Goal: Task Accomplishment & Management: Manage account settings

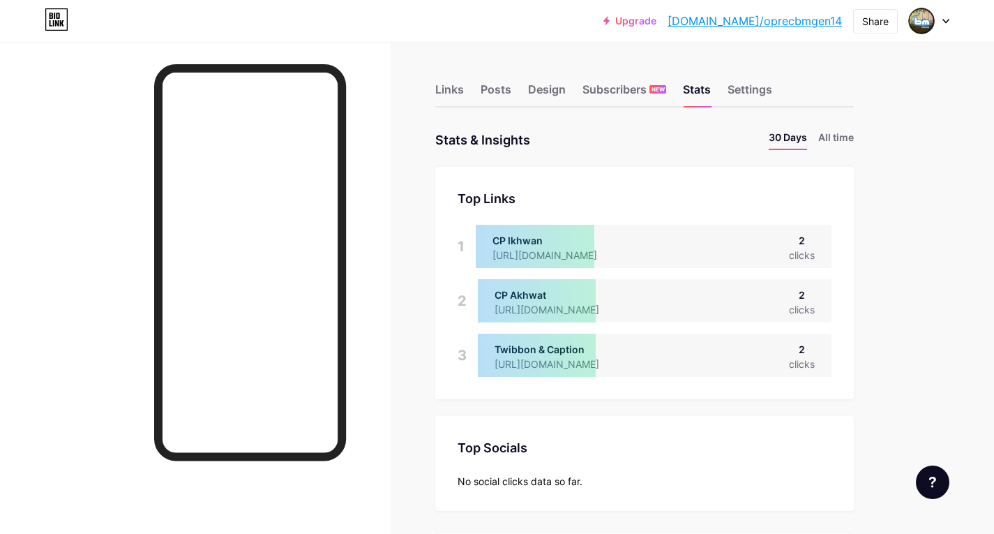
scroll to position [696916, 696455]
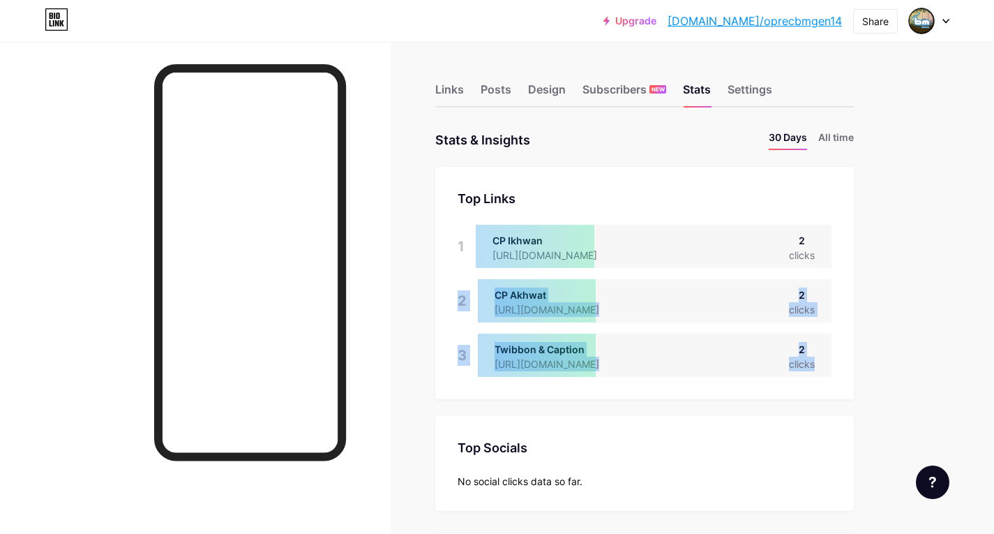
drag, startPoint x: 578, startPoint y: 238, endPoint x: 594, endPoint y: 372, distance: 134.8
click at [594, 372] on div "Top Links Links 1 CP Ikhwan [URL][DOMAIN_NAME] 2 clicks 2 CP Akhwat [URL][DOMAI…" at bounding box center [644, 283] width 418 height 232
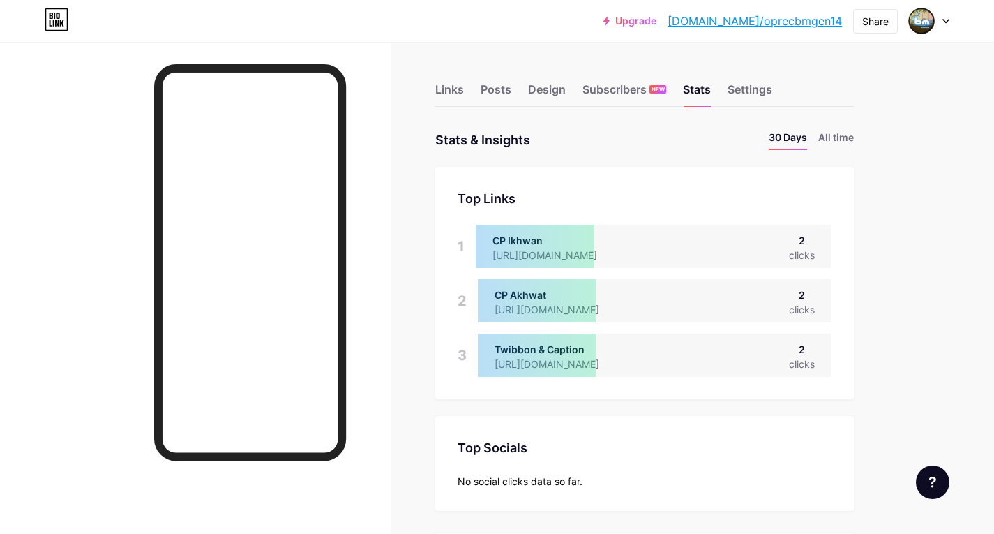
click at [605, 424] on div "Top Socials Top Socials No social clicks data so far." at bounding box center [644, 463] width 418 height 95
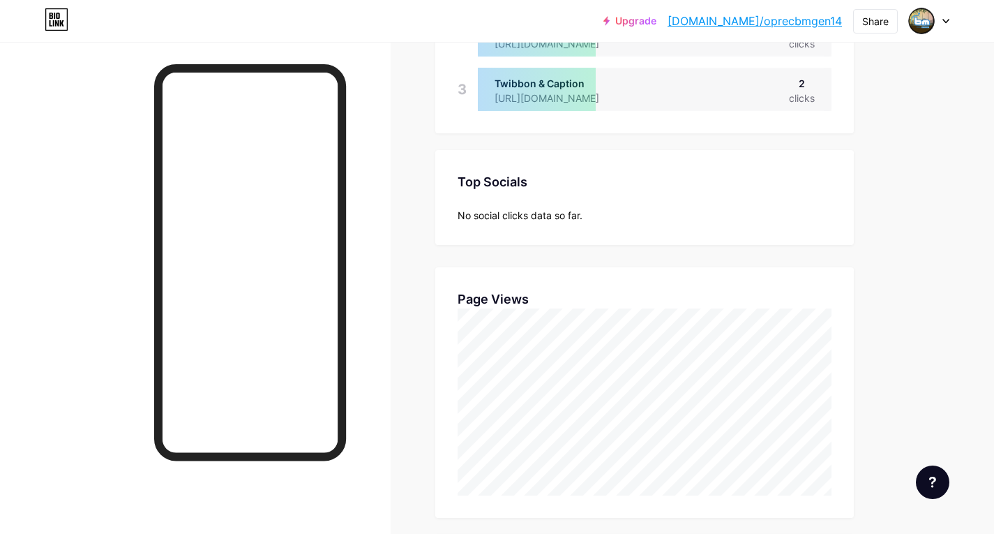
scroll to position [15, 0]
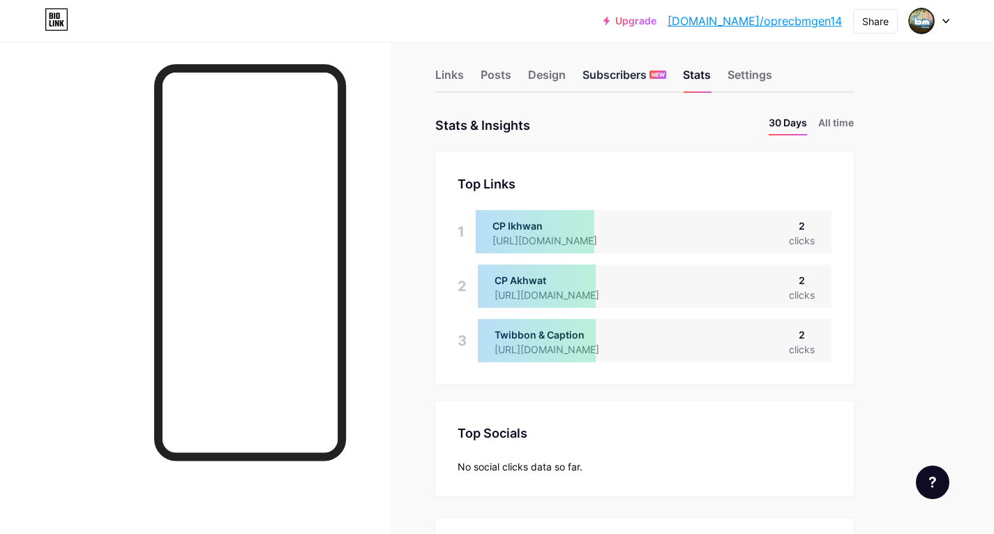
click at [613, 80] on div "Subscribers NEW" at bounding box center [624, 78] width 84 height 25
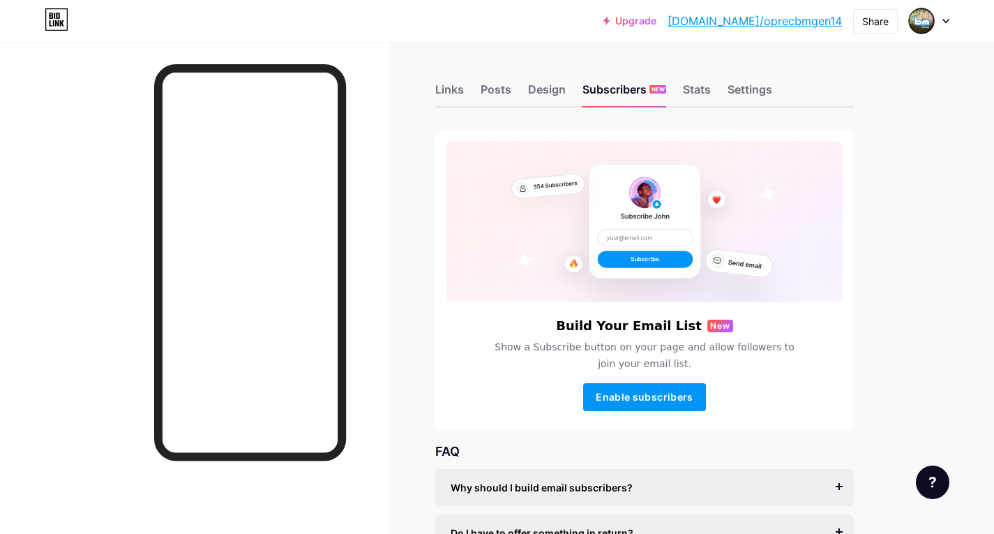
click at [425, 93] on div "Links Posts Design Subscribers NEW Stats Settings Build Your Email List New Sho…" at bounding box center [456, 354] width 912 height 624
click at [444, 90] on div "Links" at bounding box center [449, 93] width 29 height 25
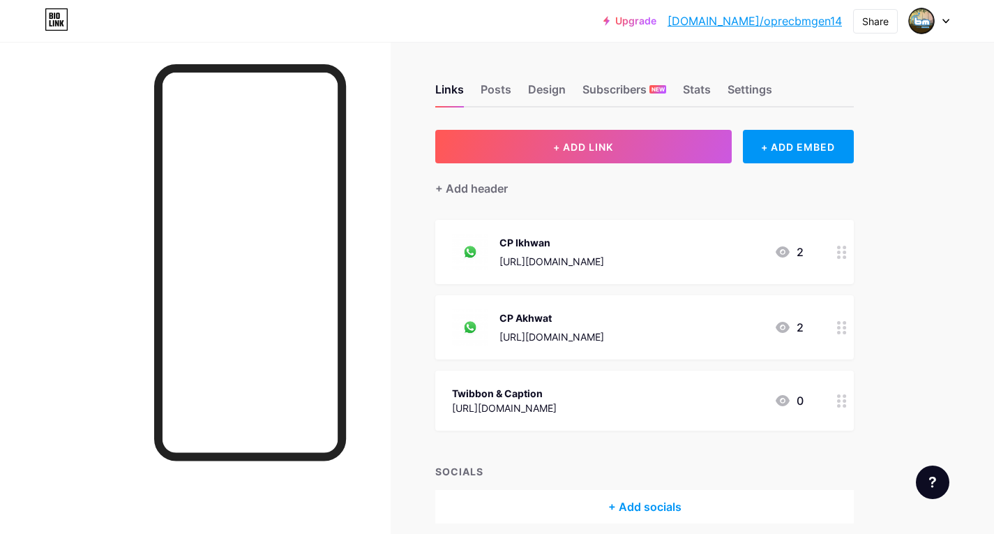
drag, startPoint x: 713, startPoint y: 259, endPoint x: 743, endPoint y: 375, distance: 119.6
click at [705, 384] on span "CP Ikhwan [URL][DOMAIN_NAME] 2 CP Akhwat [URL][DOMAIN_NAME] 2 Twibbon & Caption…" at bounding box center [644, 325] width 418 height 211
click at [884, 354] on div "Links Posts Design Subscribers NEW Stats Settings + ADD LINK + ADD EMBED + Add …" at bounding box center [456, 317] width 912 height 551
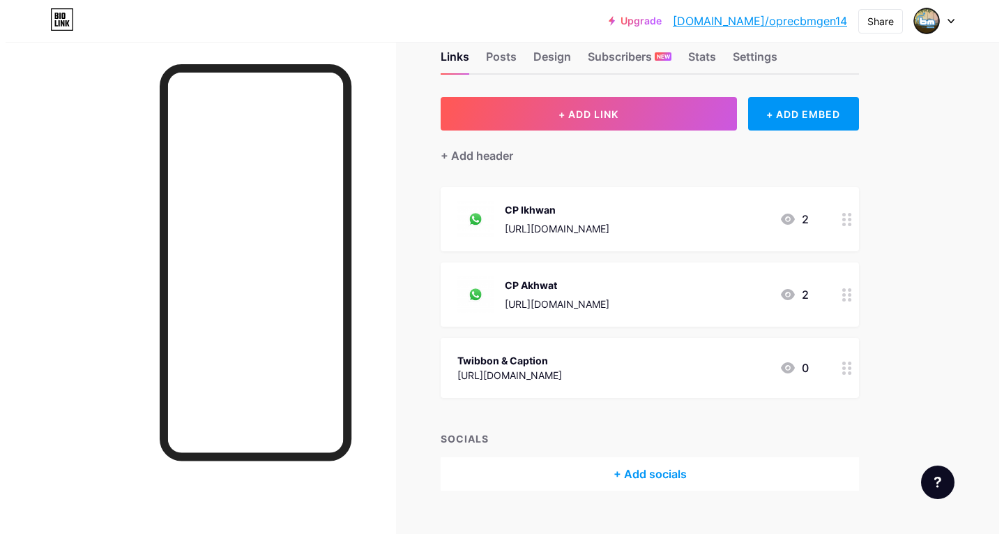
scroll to position [59, 0]
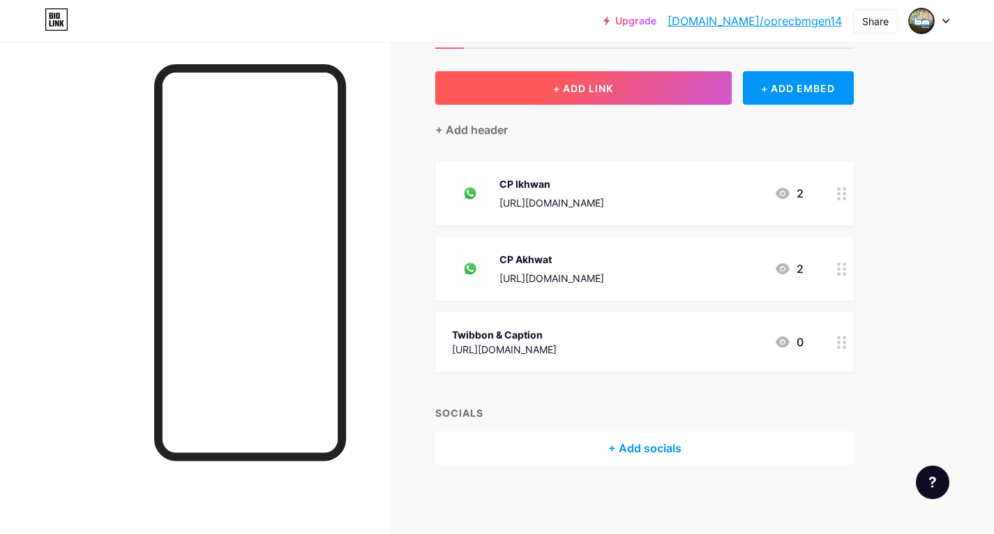
click at [668, 89] on button "+ ADD LINK" at bounding box center [583, 87] width 296 height 33
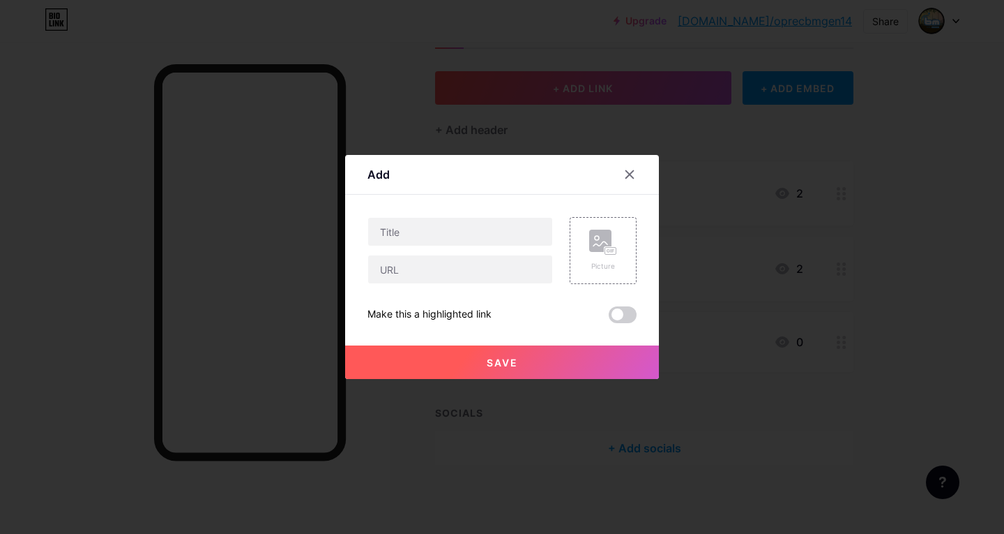
click at [553, 232] on div "Picture" at bounding box center [595, 250] width 84 height 67
click at [538, 234] on input "text" at bounding box center [460, 232] width 184 height 28
type input "Link Pendaftaran"
click at [462, 263] on input "text" at bounding box center [460, 269] width 184 height 28
paste input "[URL][DOMAIN_NAME]"
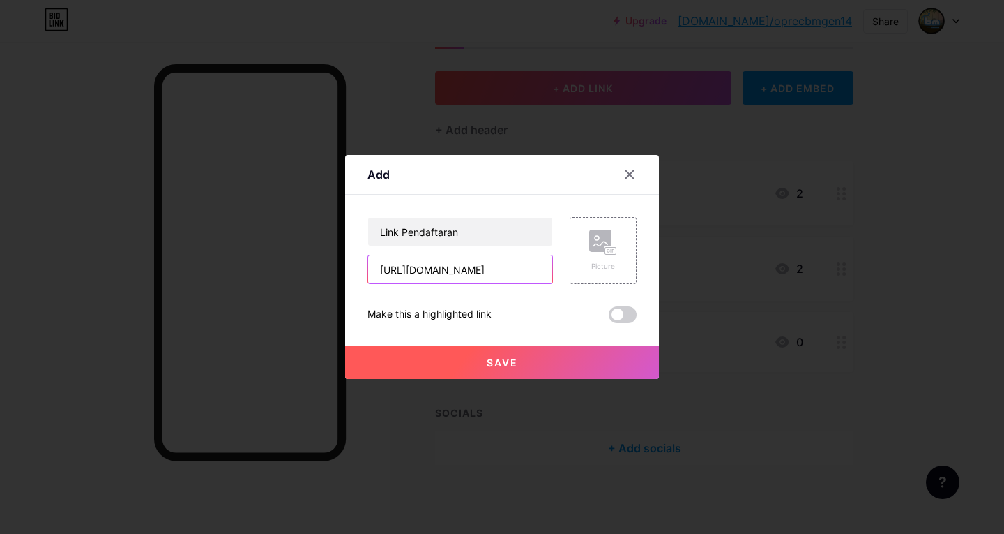
scroll to position [0, 27]
type input "[URL][DOMAIN_NAME]"
click at [545, 363] on button "Save" at bounding box center [502, 361] width 314 height 33
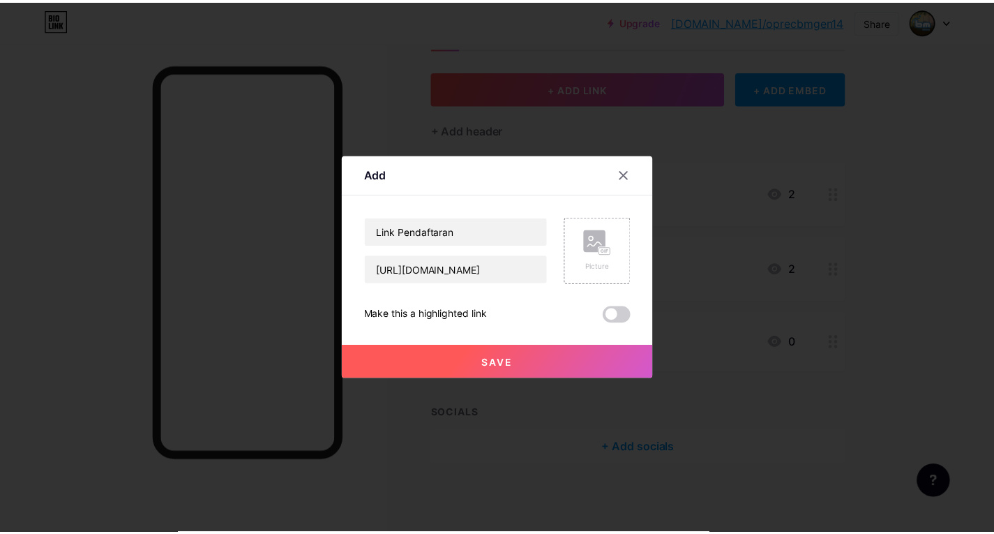
scroll to position [0, 0]
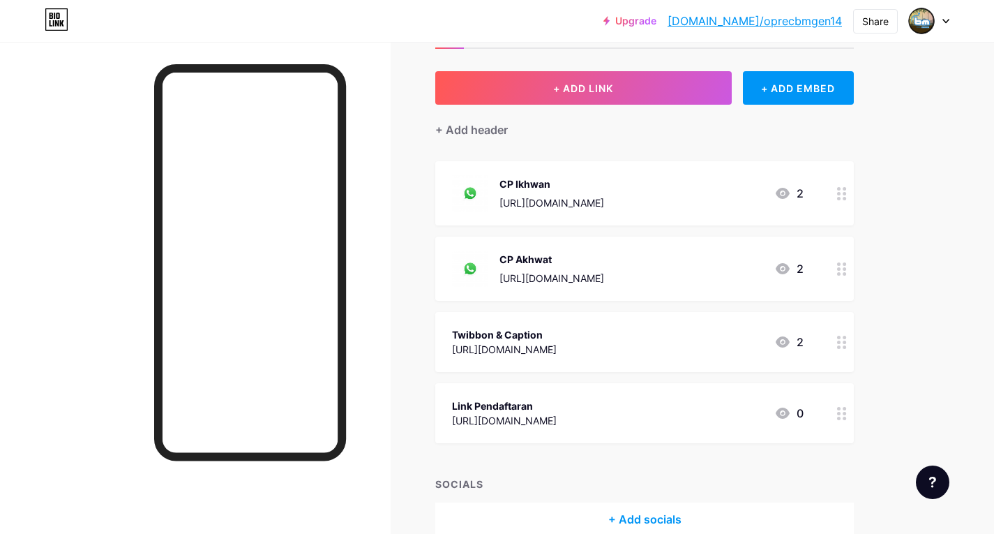
click at [792, 24] on link "[DOMAIN_NAME]/oprecbmgen14" at bounding box center [754, 21] width 174 height 17
drag, startPoint x: 545, startPoint y: 400, endPoint x: 644, endPoint y: 275, distance: 158.8
click at [608, 211] on span "CP Ikhwan [URL][DOMAIN_NAME] 2 CP Akhwat [URL][DOMAIN_NAME] 2 Twibbon & Caption…" at bounding box center [644, 302] width 418 height 282
click at [753, 446] on div "+ ADD LINK + ADD EMBED + Add header CP Ikhwan [URL][DOMAIN_NAME] 2 CP Akhwat [U…" at bounding box center [644, 303] width 418 height 465
click at [848, 413] on div at bounding box center [842, 413] width 24 height 60
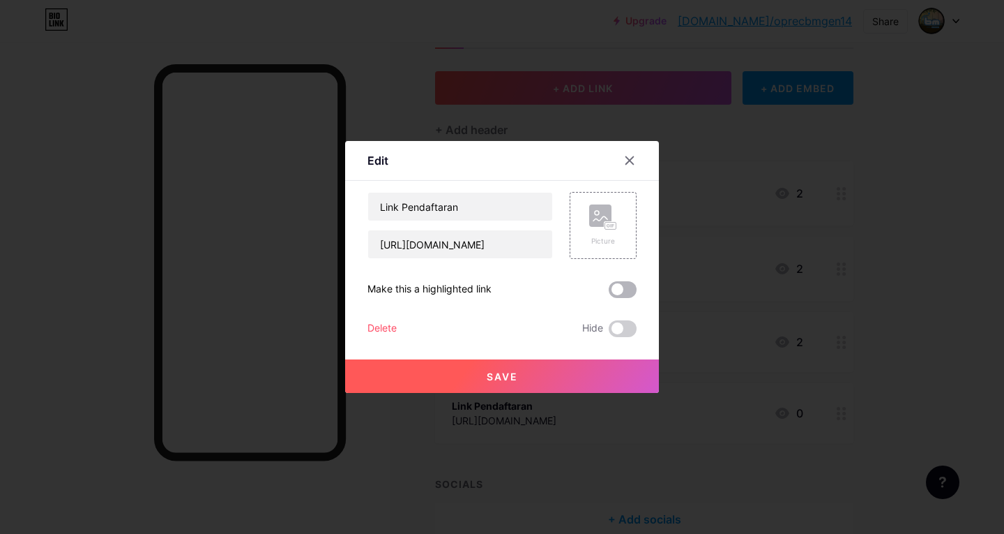
click at [624, 292] on span at bounding box center [623, 289] width 28 height 17
click at [609, 293] on input "checkbox" at bounding box center [609, 293] width 0 height 0
click at [593, 351] on div "Save" at bounding box center [502, 365] width 314 height 56
click at [581, 368] on button "Save" at bounding box center [502, 375] width 314 height 33
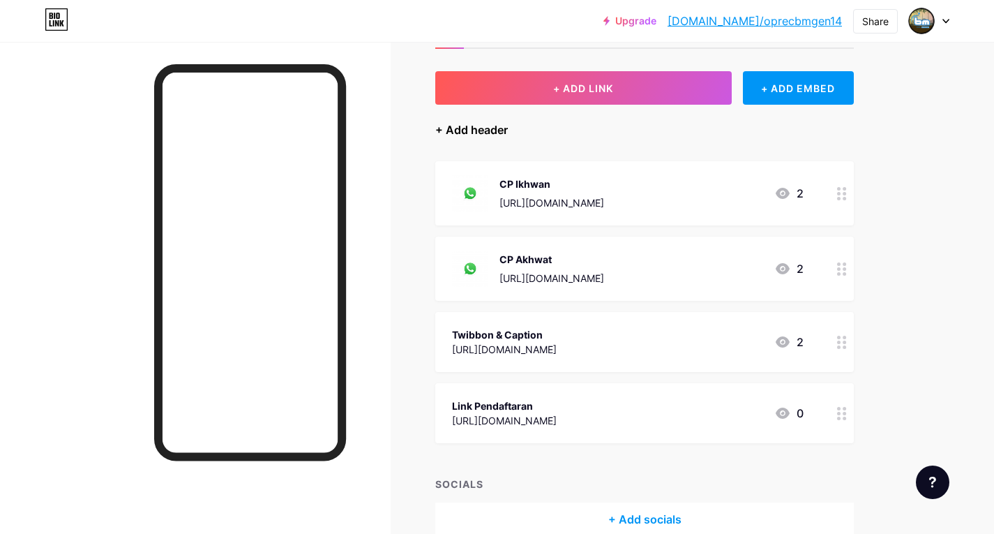
click at [472, 123] on div "+ Add header" at bounding box center [471, 129] width 73 height 17
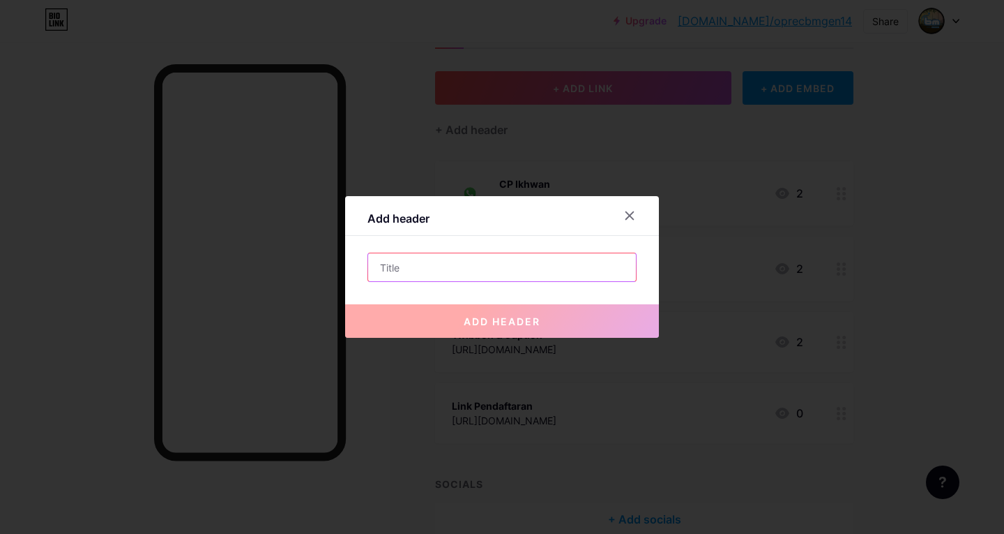
click at [478, 272] on input "text" at bounding box center [502, 267] width 268 height 28
click at [626, 213] on icon at bounding box center [630, 216] width 8 height 8
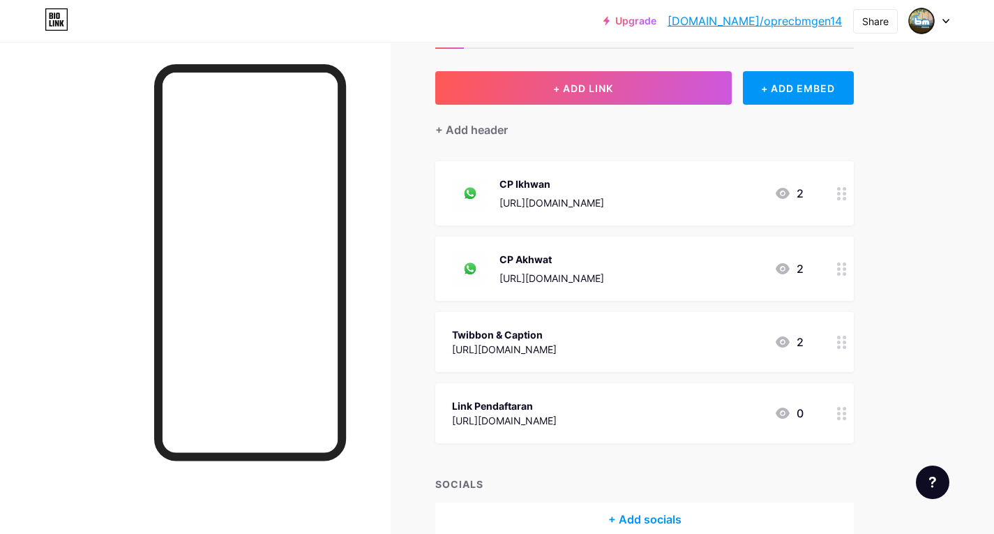
click at [798, 19] on link "[DOMAIN_NAME]/oprecbmgen14" at bounding box center [754, 21] width 174 height 17
click at [878, 10] on div "Share" at bounding box center [875, 21] width 45 height 24
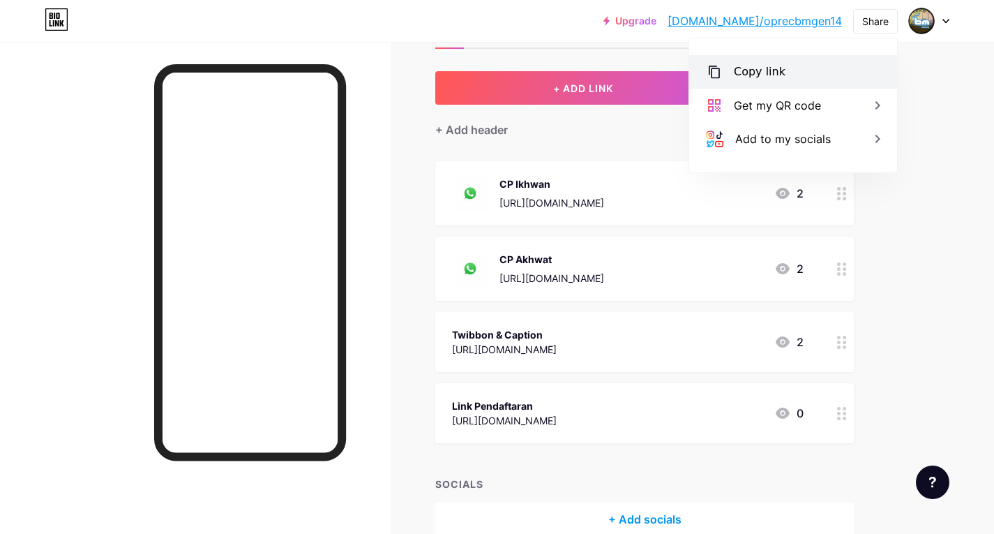
click at [787, 70] on div "Copy link" at bounding box center [793, 71] width 208 height 33
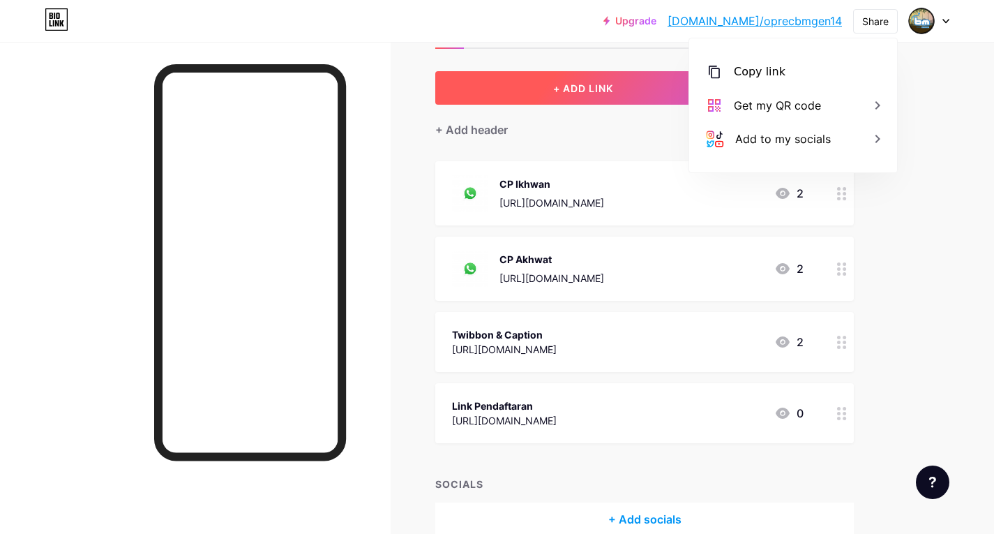
click at [446, 103] on button "+ ADD LINK" at bounding box center [583, 87] width 296 height 33
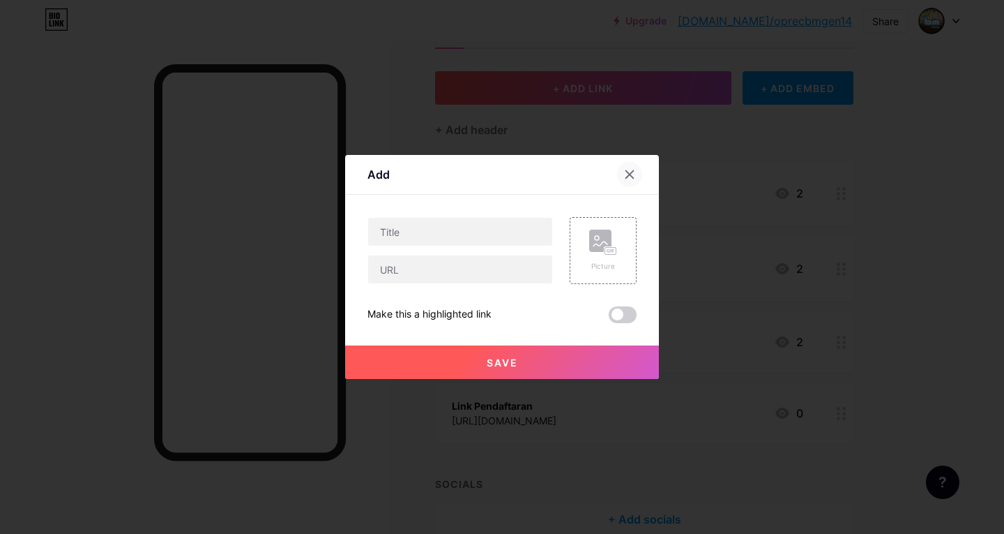
click at [624, 173] on icon at bounding box center [629, 174] width 11 height 11
